Goal: Find contact information: Obtain details needed to contact an individual or organization

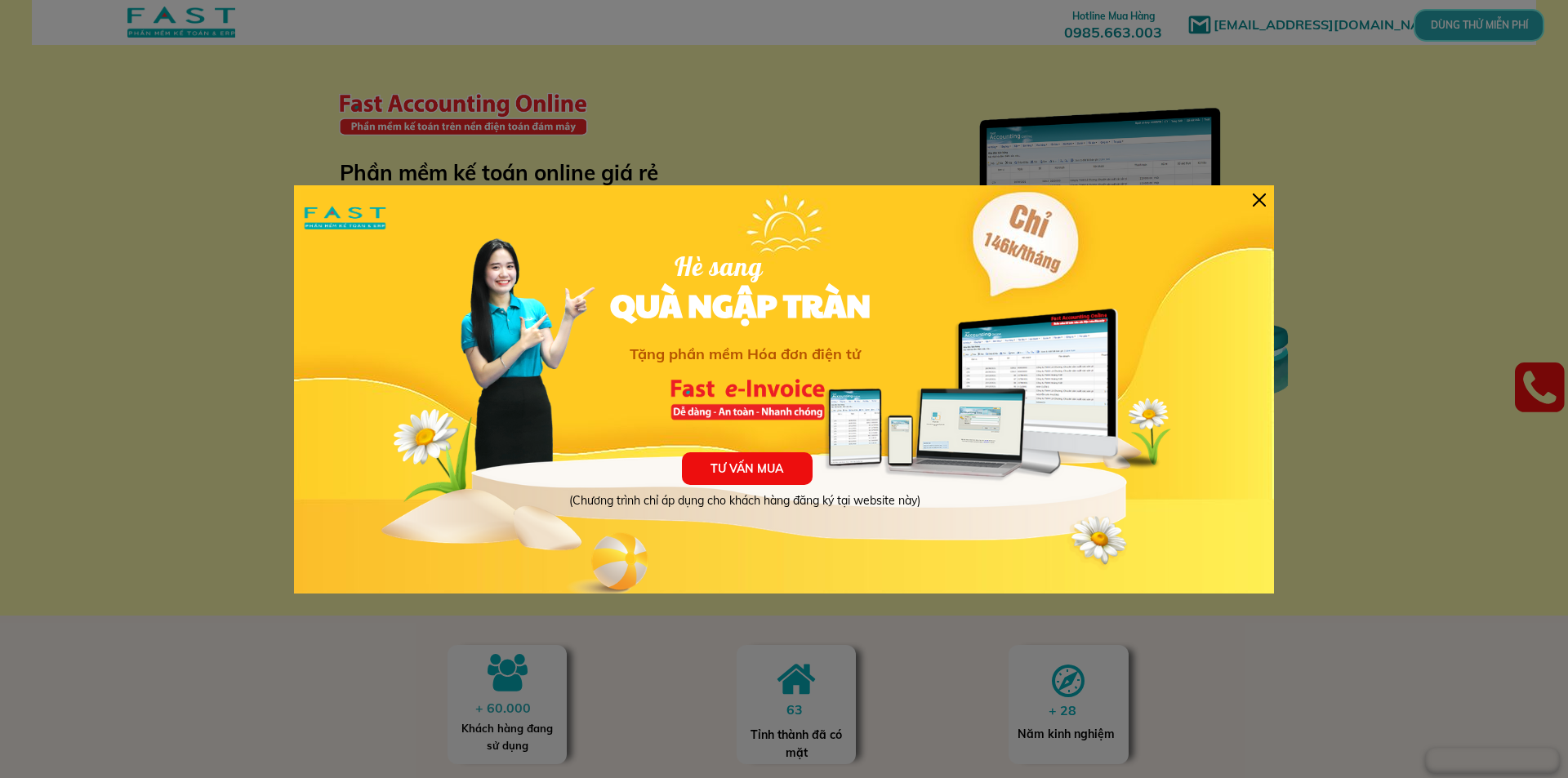
click at [1254, 198] on div at bounding box center [1259, 199] width 13 height 13
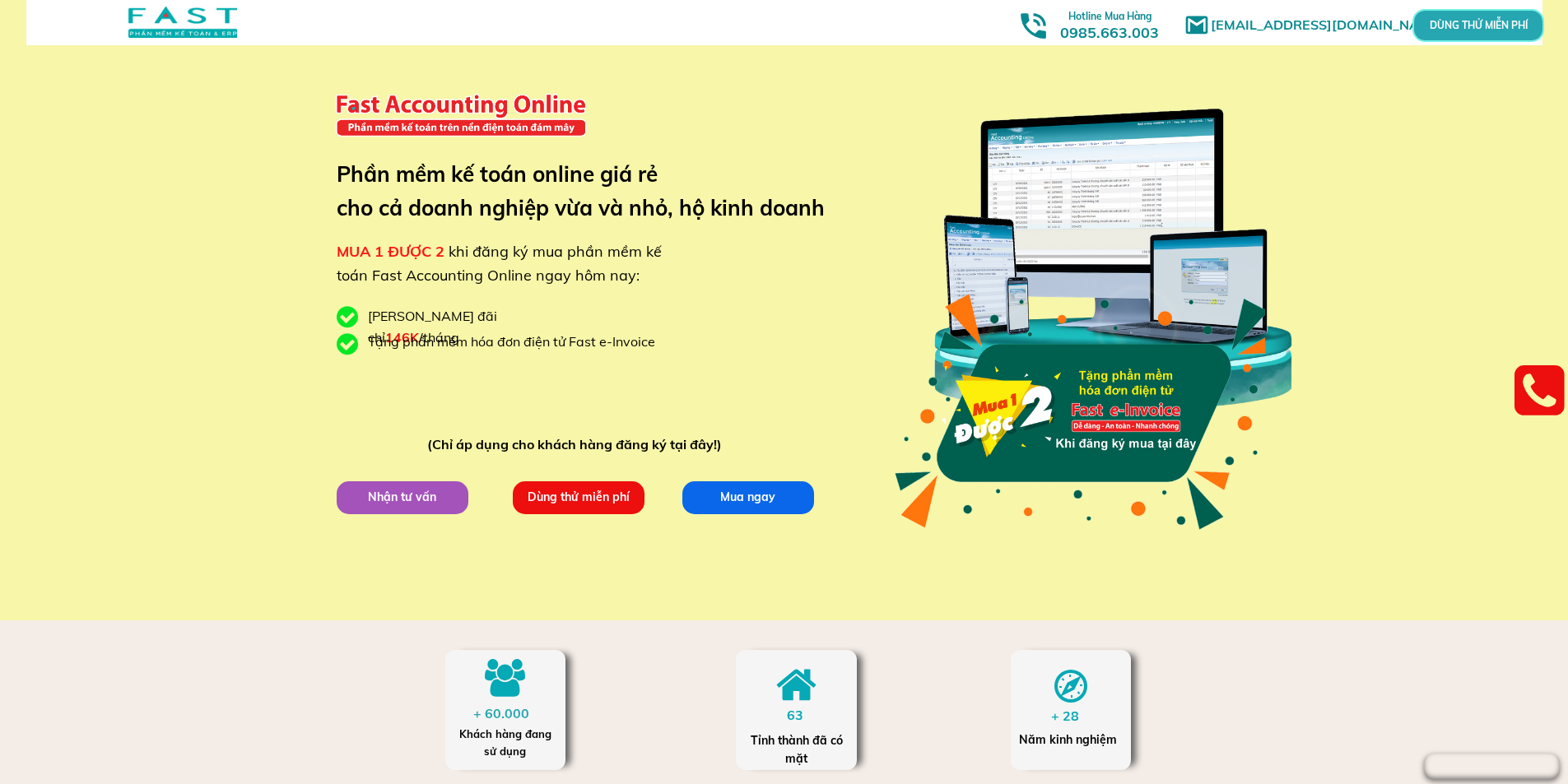
click at [156, 343] on div "[EMAIL_ADDRESS][DOMAIN_NAME] MUA 1 ĐƯỢC 2 khi đăng ký mua phần mềm kế toán Fast…" at bounding box center [784, 310] width 1568 height 621
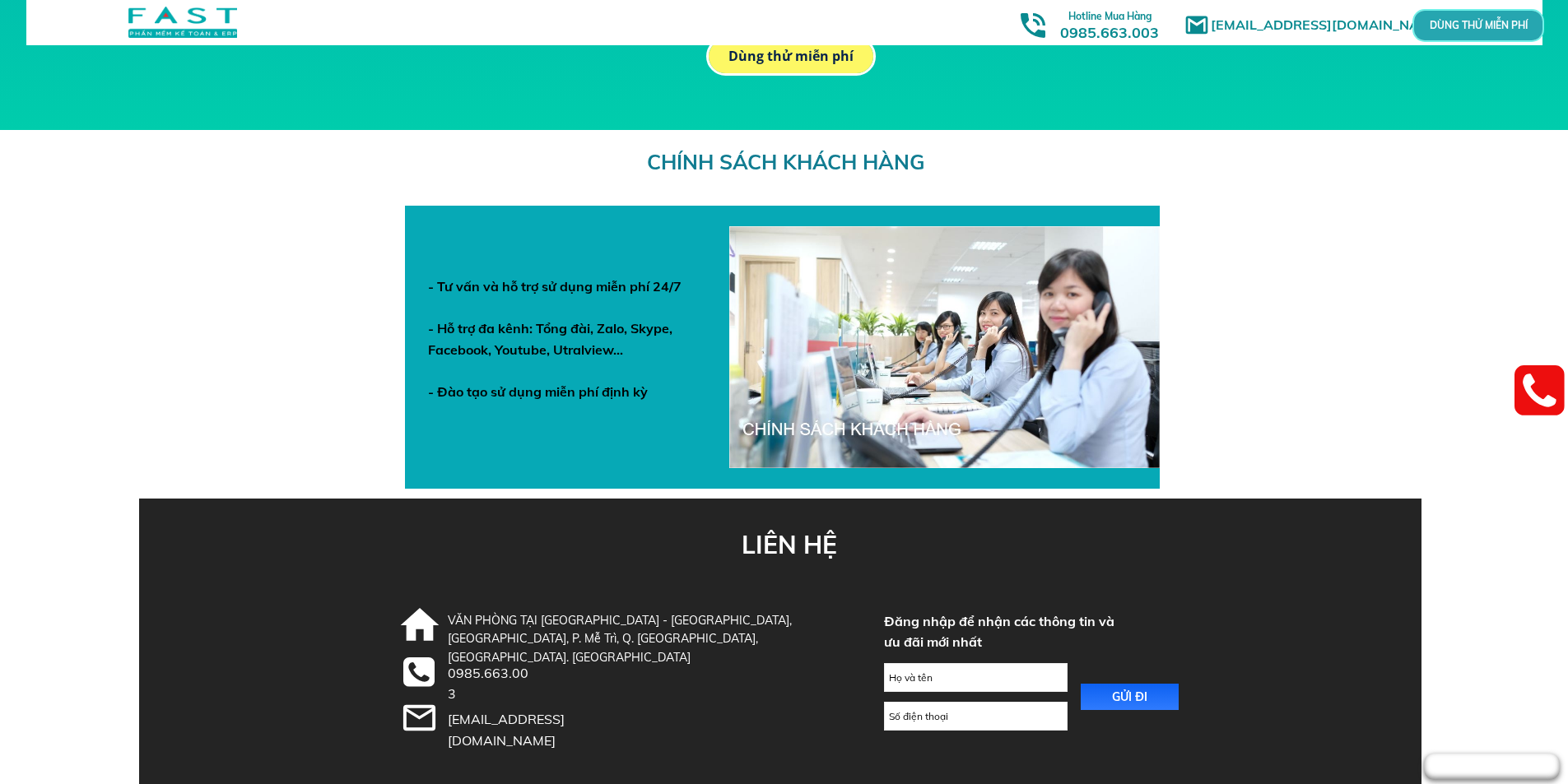
scroll to position [5661, 0]
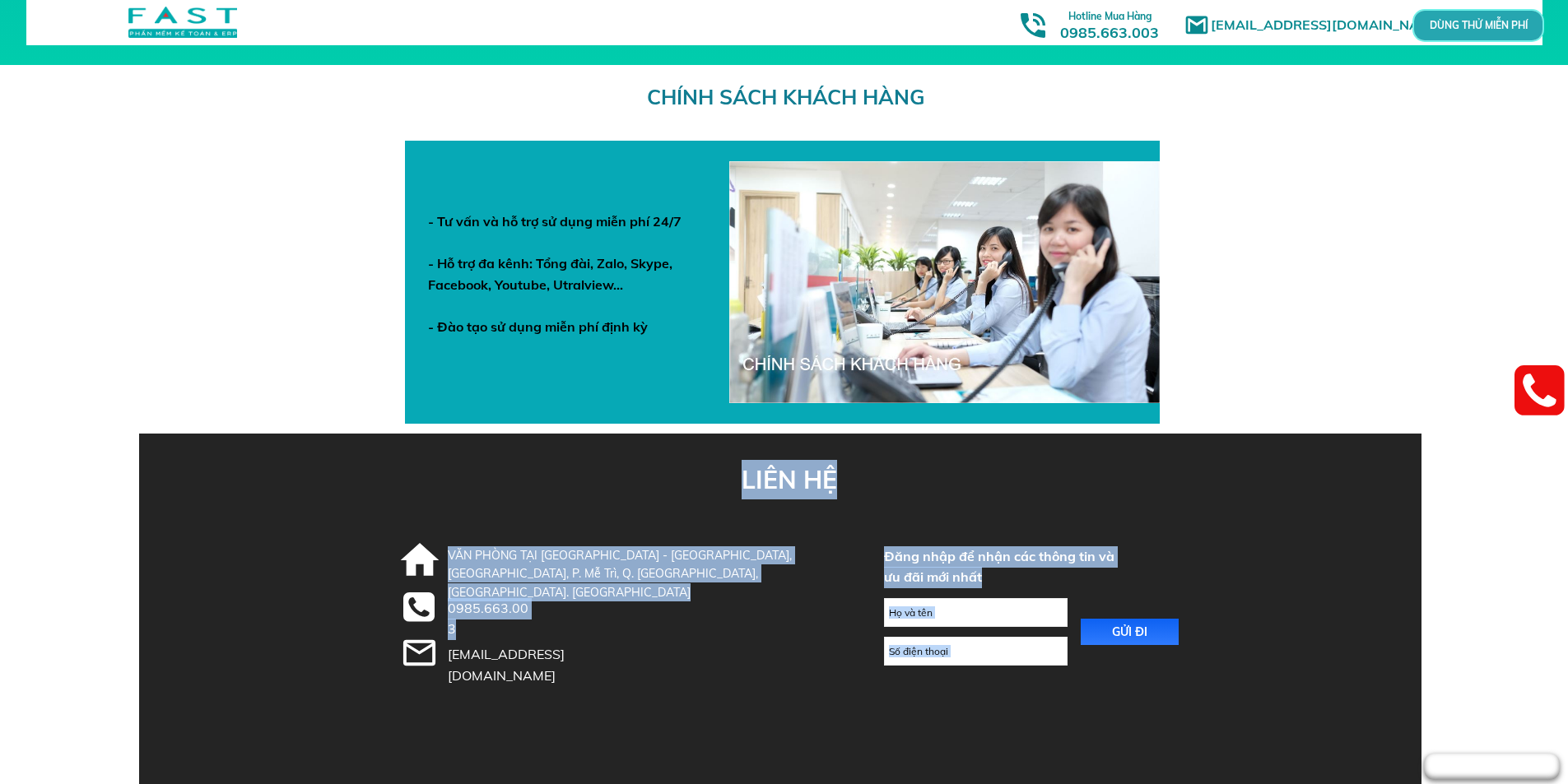
drag, startPoint x: 446, startPoint y: 611, endPoint x: 533, endPoint y: 606, distance: 87.1
click at [533, 606] on div "LIÊN HỆ GỬI ĐI Đăng nhập để nhận các thông tin và ưu đãi mới nhất VĂN PHÒNG TẠI…" at bounding box center [784, 609] width 790 height 351
click at [538, 606] on div at bounding box center [780, 609] width 1282 height 351
drag, startPoint x: 540, startPoint y: 606, endPoint x: 524, endPoint y: 608, distance: 16.1
click at [469, 609] on div "LIÊN HỆ GỬI ĐI Đăng nhập để nhận các thông tin và ưu đãi mới nhất VĂN PHÒNG TẠI…" at bounding box center [784, 609] width 790 height 351
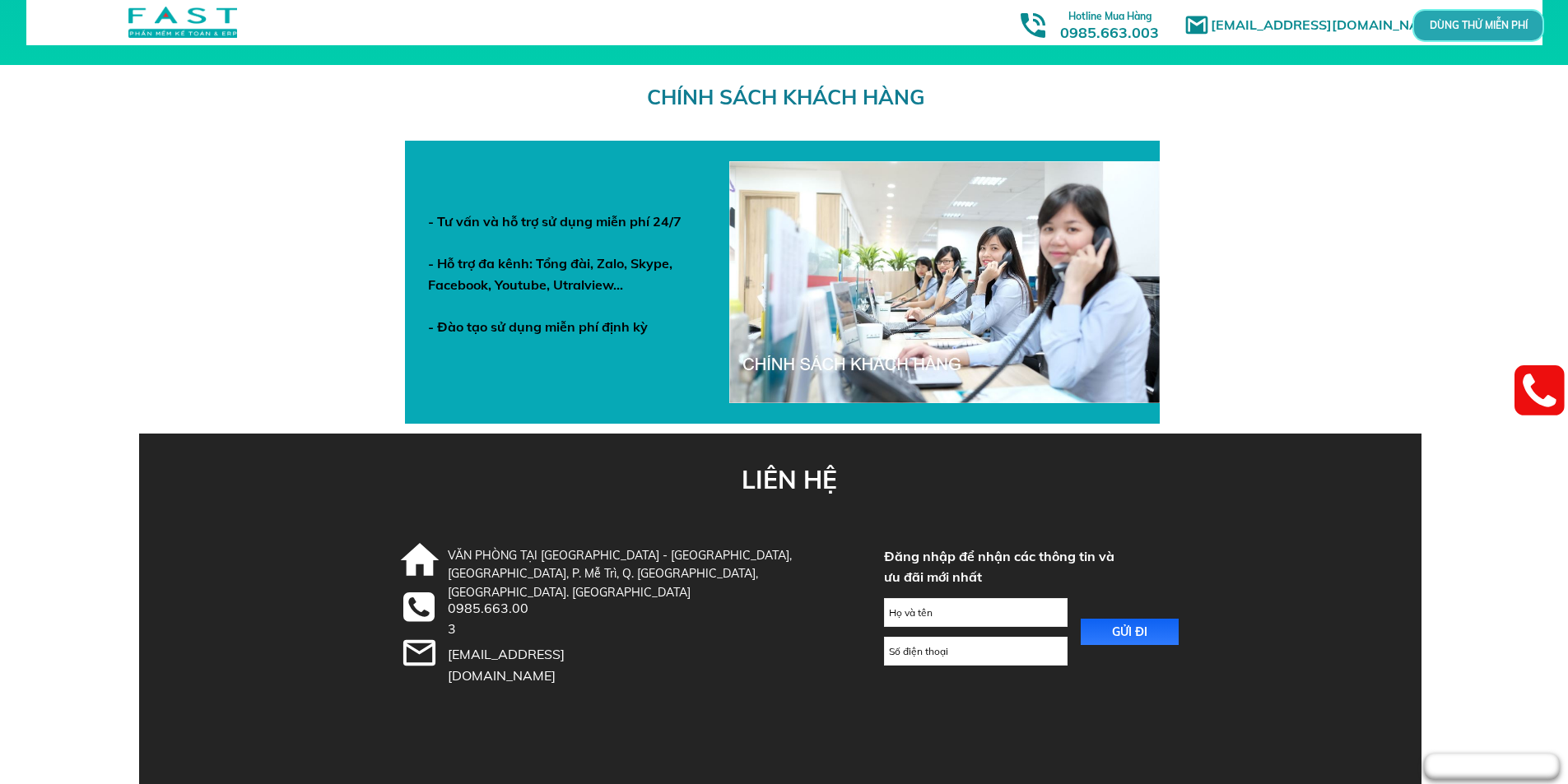
click at [524, 608] on div "0985.663.003" at bounding box center [491, 619] width 88 height 42
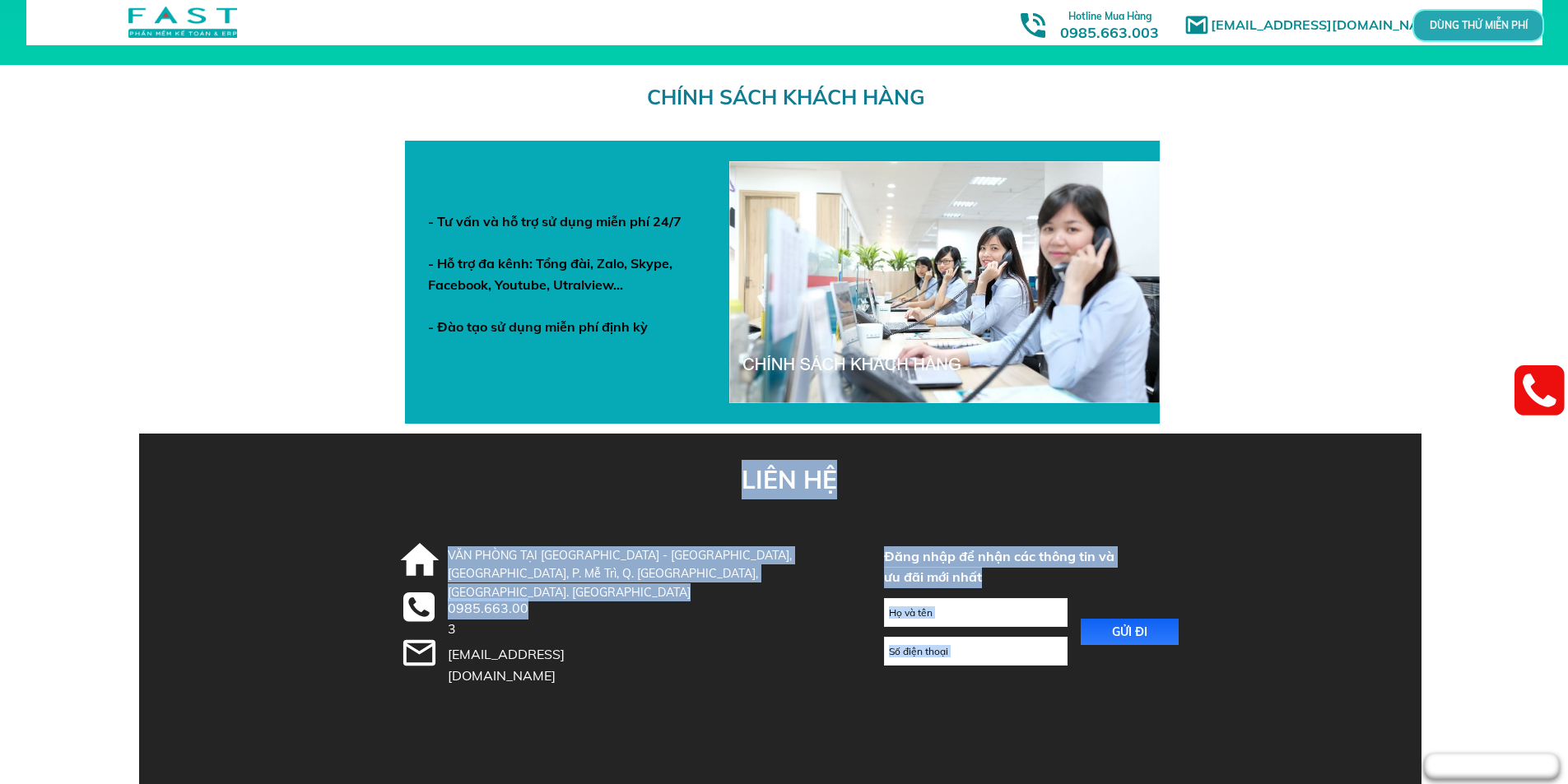
drag, startPoint x: 535, startPoint y: 605, endPoint x: 526, endPoint y: 610, distance: 10.3
click at [526, 610] on div "LIÊN HỆ GỬI ĐI Đăng nhập để nhận các thông tin và ưu đãi mới nhất VĂN PHÒNG TẠI…" at bounding box center [784, 609] width 790 height 351
click at [535, 610] on div at bounding box center [780, 609] width 1282 height 351
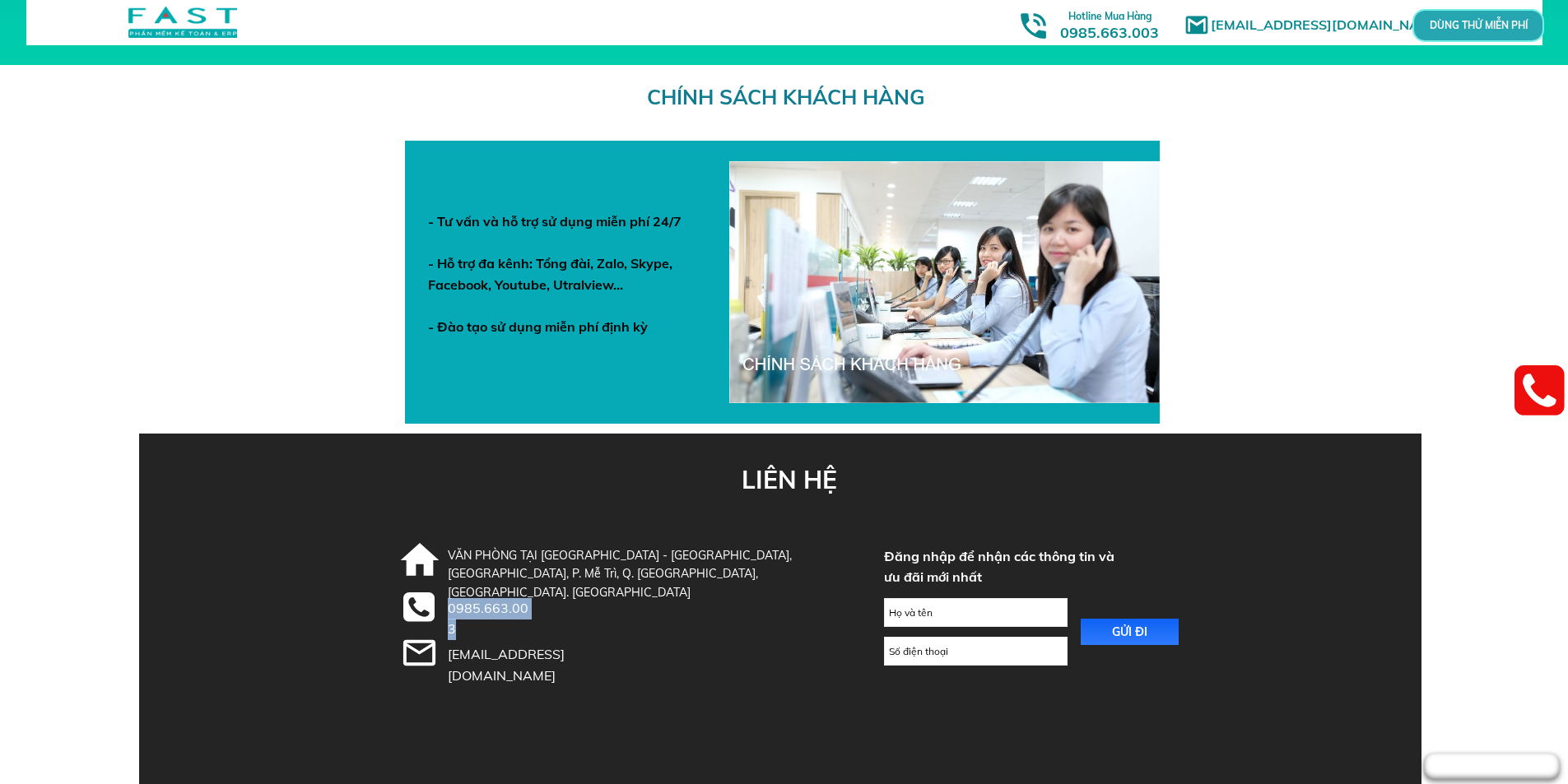
drag, startPoint x: 449, startPoint y: 606, endPoint x: 535, endPoint y: 606, distance: 86.0
click at [533, 606] on div "0985.663.003" at bounding box center [491, 619] width 88 height 42
copy div "0985.663.003"
click at [163, 281] on div "CHÍNH SÁCH KHÁCH HÀNG - Tư vấn và hỗ trợ sử dụng miễn phí 24/7 - Hỗ trợ đa kênh…" at bounding box center [784, 249] width 1568 height 369
click at [92, 271] on div "CHÍNH SÁCH KHÁCH HÀNG - Tư vấn và hỗ trợ sử dụng miễn phí 24/7 - Hỗ trợ đa kênh…" at bounding box center [784, 249] width 1568 height 369
